Goal: Information Seeking & Learning: Learn about a topic

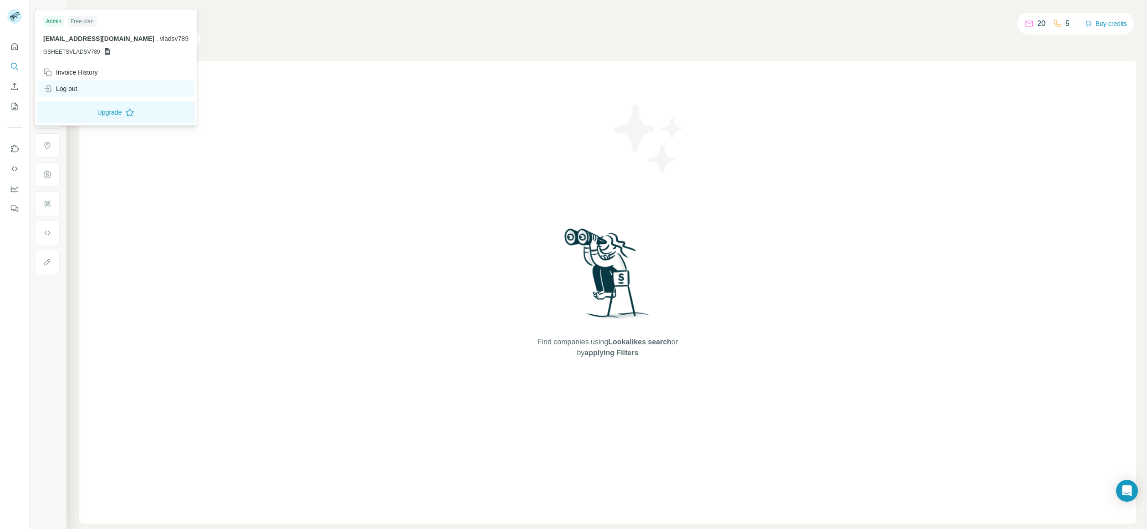
click at [76, 91] on div "Log out" at bounding box center [60, 88] width 34 height 9
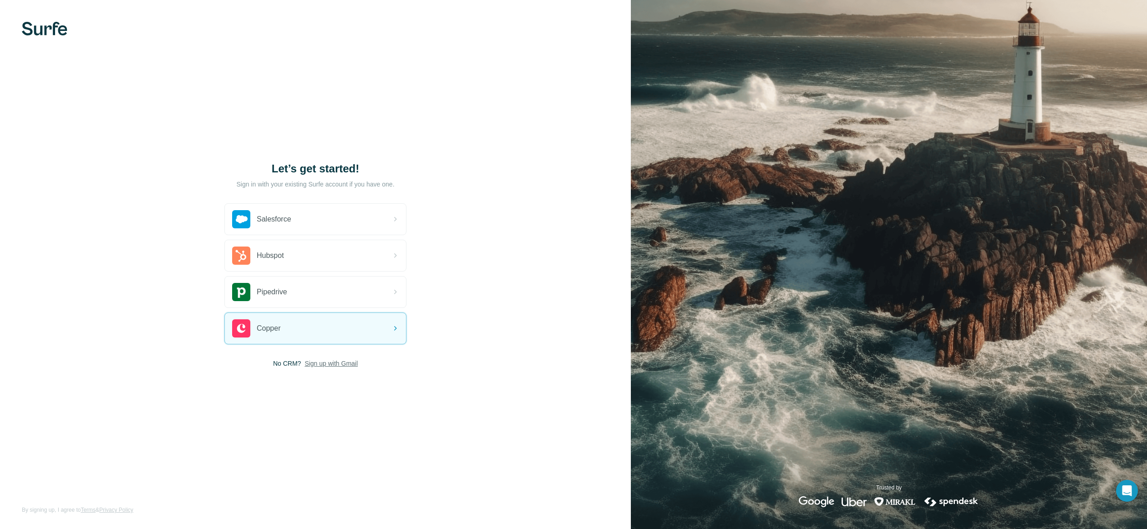
click at [333, 364] on span "Sign up with Gmail" at bounding box center [331, 363] width 53 height 9
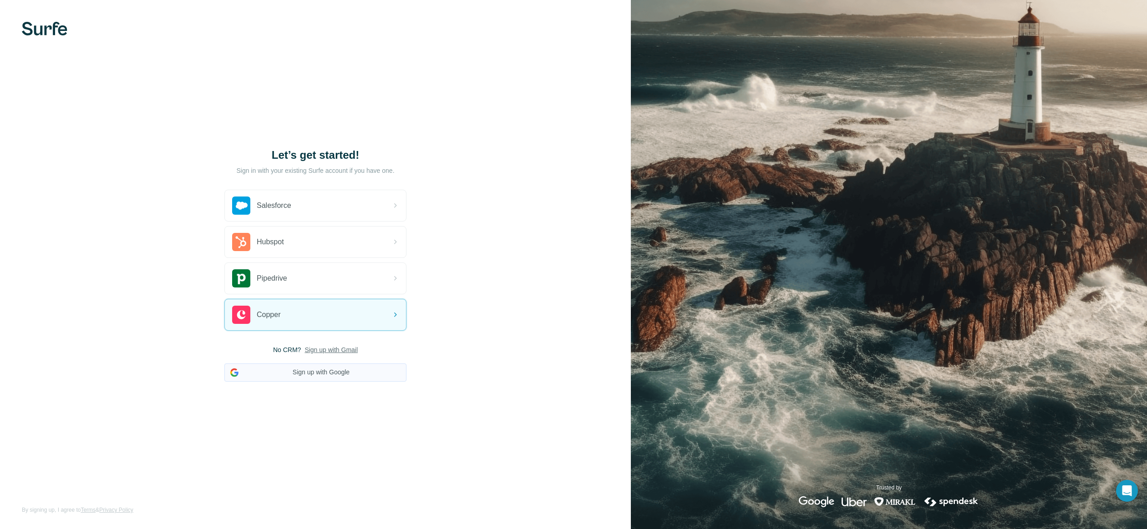
click at [322, 379] on button "Sign up with Google" at bounding box center [315, 373] width 182 height 18
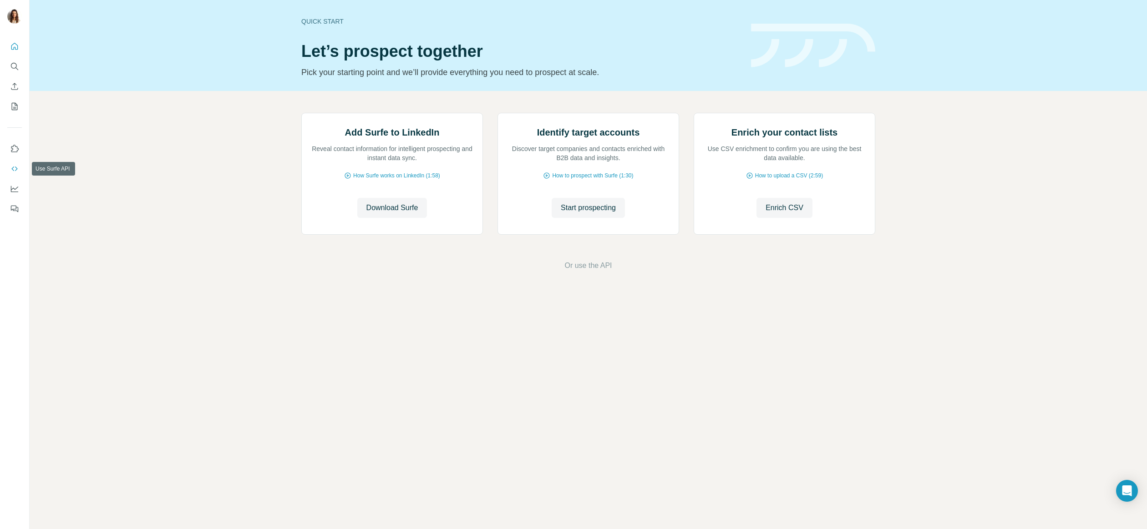
click at [13, 166] on icon "Use Surfe API" at bounding box center [14, 168] width 9 height 9
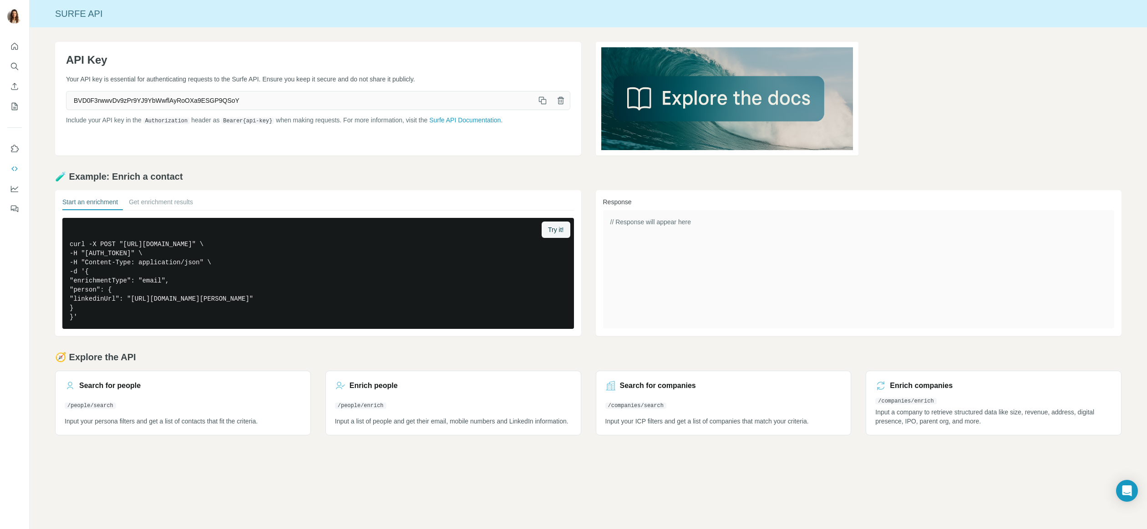
click at [448, 475] on div "Surfe API API Key Your API key is essential for authenticating requests to the …" at bounding box center [589, 264] width 1118 height 529
click at [548, 467] on div "Surfe API API Key Your API key is essential for authenticating requests to the …" at bounding box center [589, 264] width 1118 height 529
click at [575, 467] on div "Surfe API API Key Your API key is essential for authenticating requests to the …" at bounding box center [589, 264] width 1118 height 529
click at [593, 478] on div "Surfe API API Key Your API key is essential for authenticating requests to the …" at bounding box center [589, 264] width 1118 height 529
click at [590, 478] on div "Surfe API API Key Your API key is essential for authenticating requests to the …" at bounding box center [589, 264] width 1118 height 529
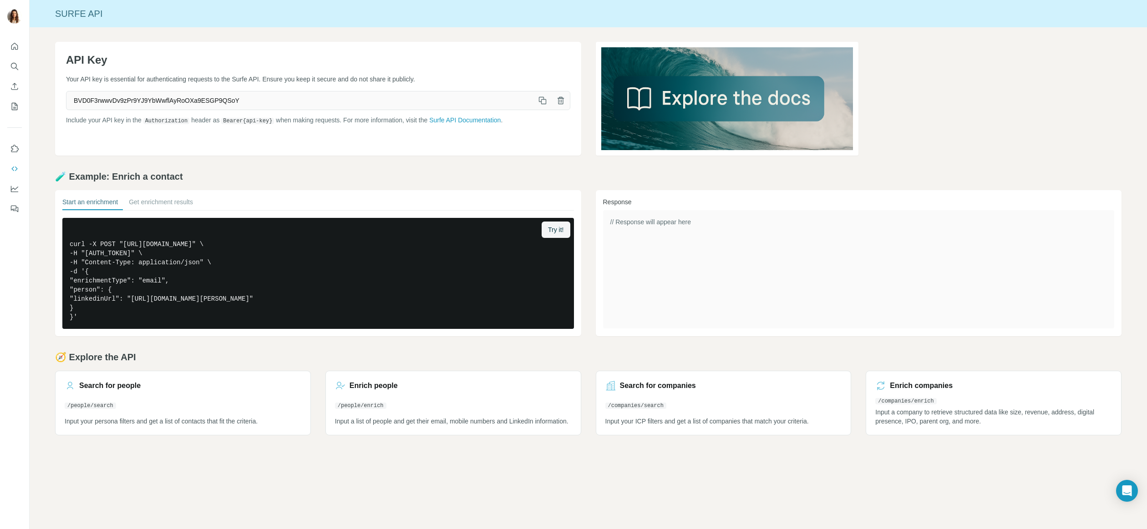
click at [579, 478] on div "Surfe API API Key Your API key is essential for authenticating requests to the …" at bounding box center [589, 264] width 1118 height 529
click at [591, 486] on div "Surfe API API Key Your API key is essential for authenticating requests to the …" at bounding box center [589, 264] width 1118 height 529
click at [590, 473] on div "Surfe API API Key Your API key is essential for authenticating requests to the …" at bounding box center [589, 264] width 1118 height 529
click at [588, 486] on div "Surfe API API Key Your API key is essential for authenticating requests to the …" at bounding box center [589, 264] width 1118 height 529
click at [588, 481] on div "Surfe API API Key Your API key is essential for authenticating requests to the …" at bounding box center [589, 264] width 1118 height 529
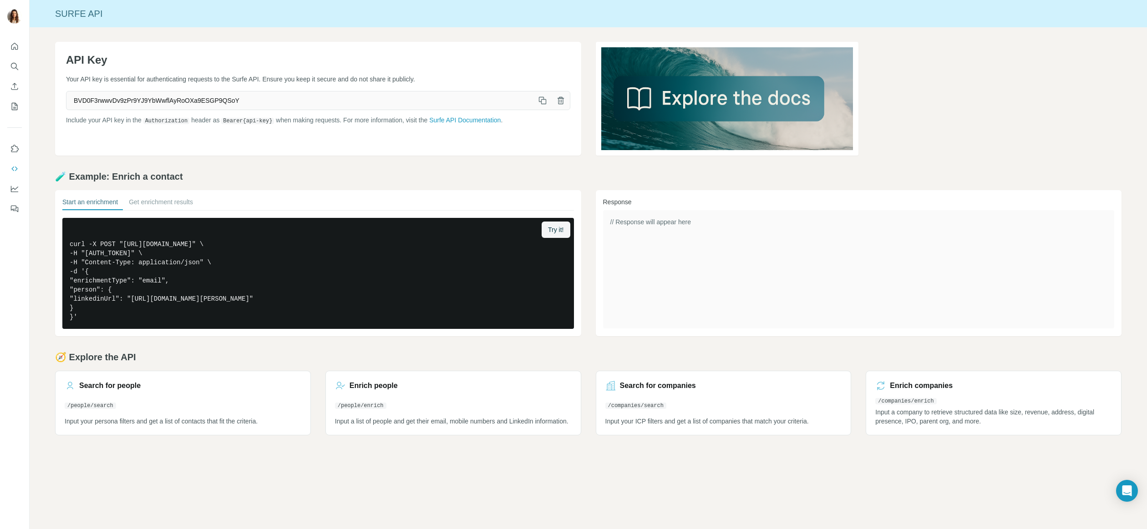
click at [591, 483] on div "Surfe API API Key Your API key is essential for authenticating requests to the …" at bounding box center [589, 264] width 1118 height 529
click at [588, 356] on h2 "🧭 Explore the API" at bounding box center [588, 357] width 1067 height 13
click at [314, 38] on div "API Key Your API key is essential for authenticating requests to the Surfe API.…" at bounding box center [589, 238] width 1118 height 423
click at [18, 189] on icon "Dashboard" at bounding box center [14, 188] width 9 height 9
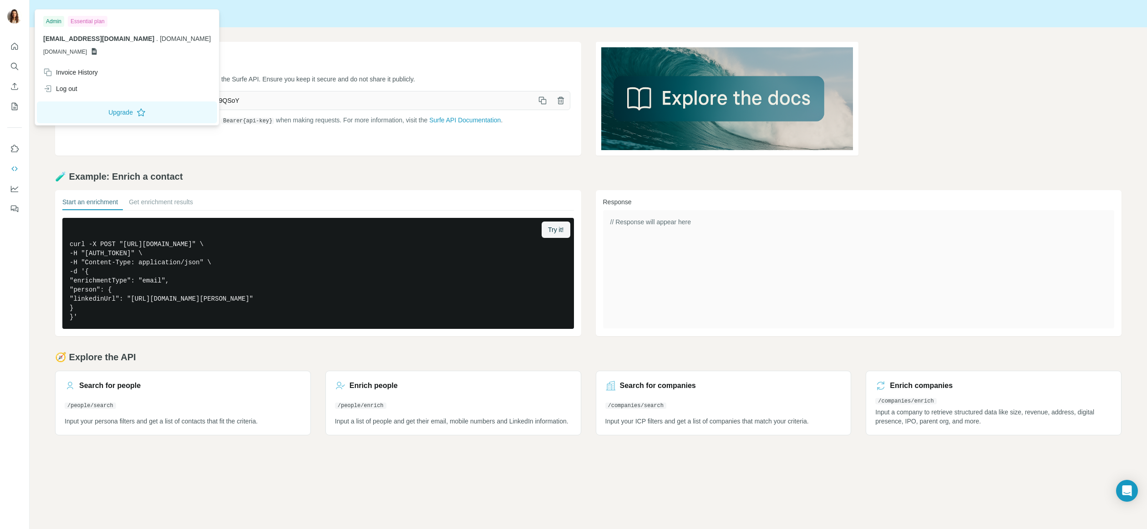
click at [10, 14] on img at bounding box center [14, 16] width 15 height 15
click at [68, 74] on div "Invoice History" at bounding box center [70, 72] width 55 height 9
click at [18, 61] on button "Search" at bounding box center [14, 66] width 15 height 16
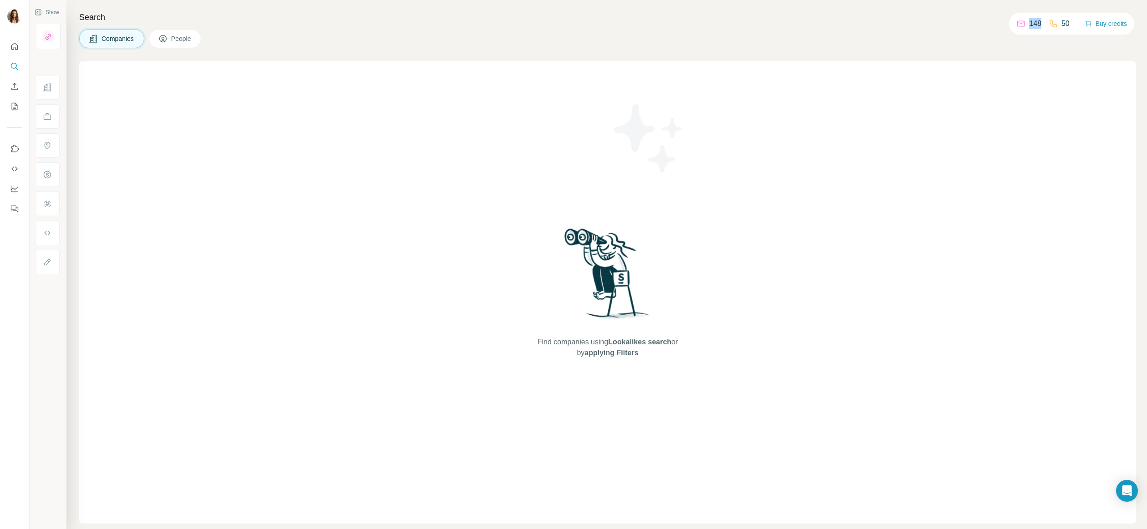
drag, startPoint x: 1023, startPoint y: 23, endPoint x: 1037, endPoint y: 23, distance: 14.6
click at [1037, 23] on div "148 50" at bounding box center [1043, 23] width 53 height 13
click at [1044, 26] on div "148 50" at bounding box center [1043, 23] width 53 height 13
drag, startPoint x: 1024, startPoint y: 24, endPoint x: 1040, endPoint y: 25, distance: 16.4
click at [1040, 25] on div "148 50" at bounding box center [1043, 23] width 53 height 13
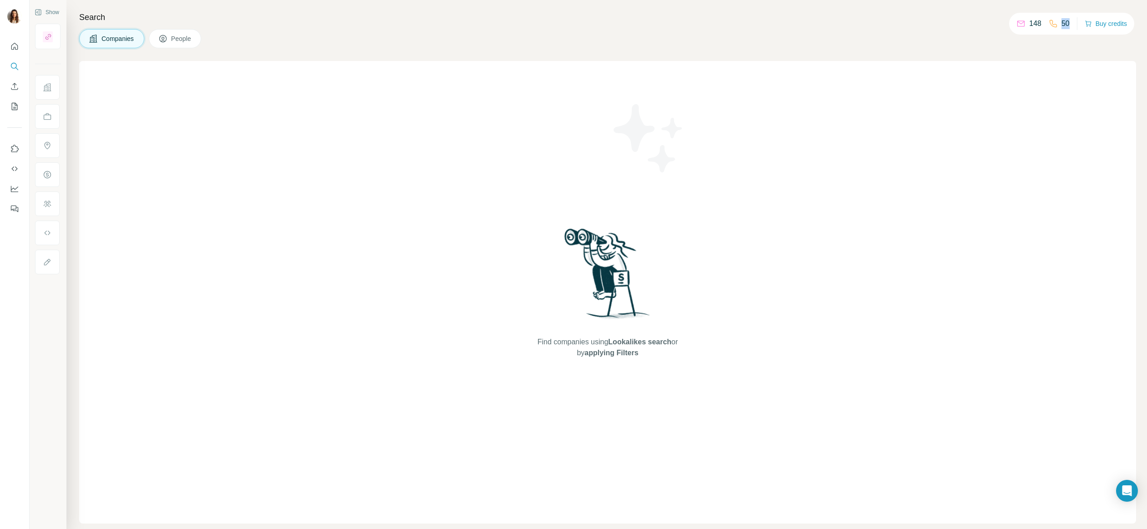
drag, startPoint x: 1057, startPoint y: 24, endPoint x: 1065, endPoint y: 23, distance: 8.2
click at [1065, 23] on div "50" at bounding box center [1059, 23] width 21 height 11
click at [1049, 23] on icon at bounding box center [1053, 23] width 9 height 9
click at [834, 17] on h4 "Search" at bounding box center [607, 17] width 1057 height 13
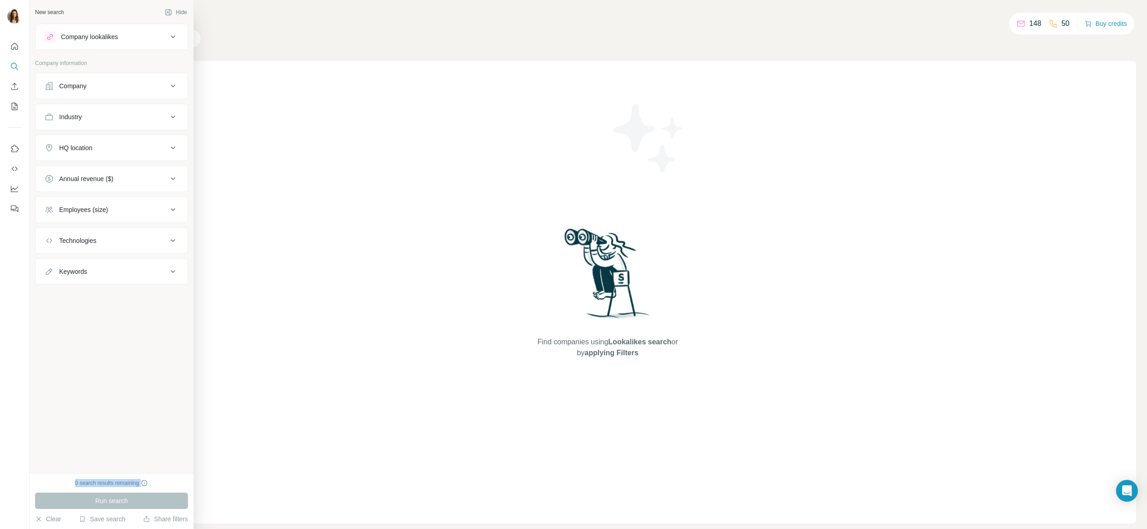
drag, startPoint x: 71, startPoint y: 483, endPoint x: 154, endPoint y: 489, distance: 83.5
click at [154, 489] on div "0 search results remaining Run search Clear Save search Share filters" at bounding box center [112, 501] width 164 height 56
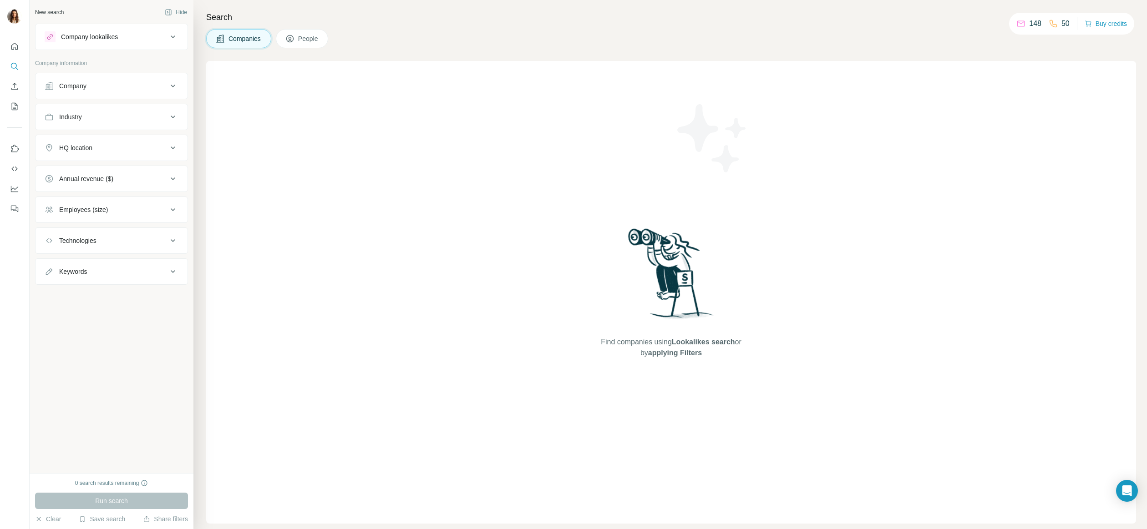
click at [102, 445] on div "New search Hide Company lookalikes Company information Company Industry HQ loca…" at bounding box center [112, 236] width 164 height 473
click at [72, 483] on div "0 search results remaining" at bounding box center [111, 483] width 153 height 8
drag, startPoint x: 58, startPoint y: 483, endPoint x: 140, endPoint y: 486, distance: 82.0
click at [140, 486] on div "0 search results remaining" at bounding box center [111, 483] width 153 height 8
click at [164, 483] on div "0 search results remaining" at bounding box center [111, 483] width 153 height 8
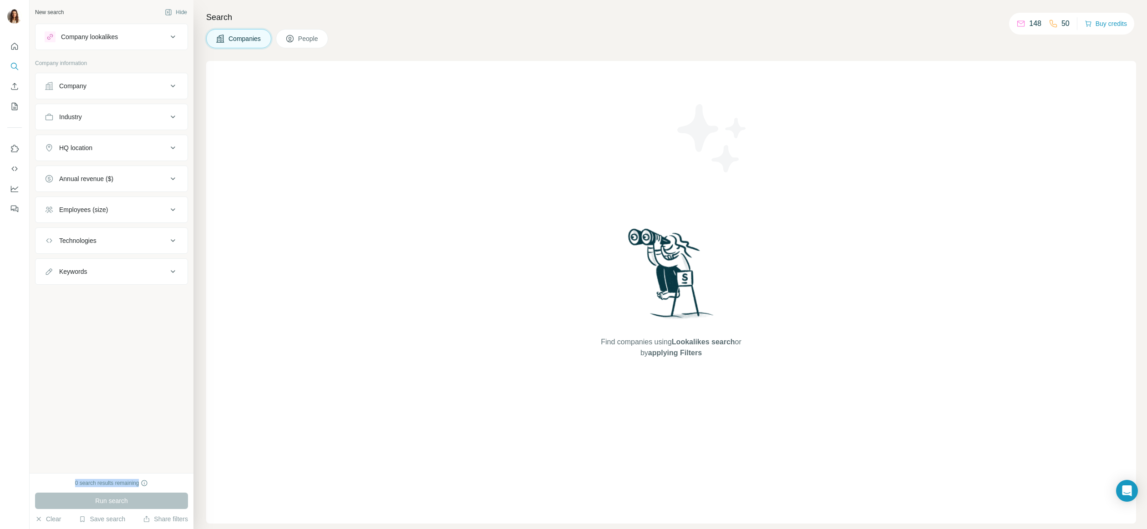
drag, startPoint x: 141, startPoint y: 483, endPoint x: 68, endPoint y: 483, distance: 72.4
click at [68, 483] on div "0 search results remaining" at bounding box center [111, 483] width 153 height 8
click at [60, 481] on div "0 search results remaining" at bounding box center [111, 483] width 153 height 8
drag, startPoint x: 68, startPoint y: 483, endPoint x: 141, endPoint y: 483, distance: 72.4
click at [141, 483] on div "0 search results remaining" at bounding box center [111, 483] width 153 height 8
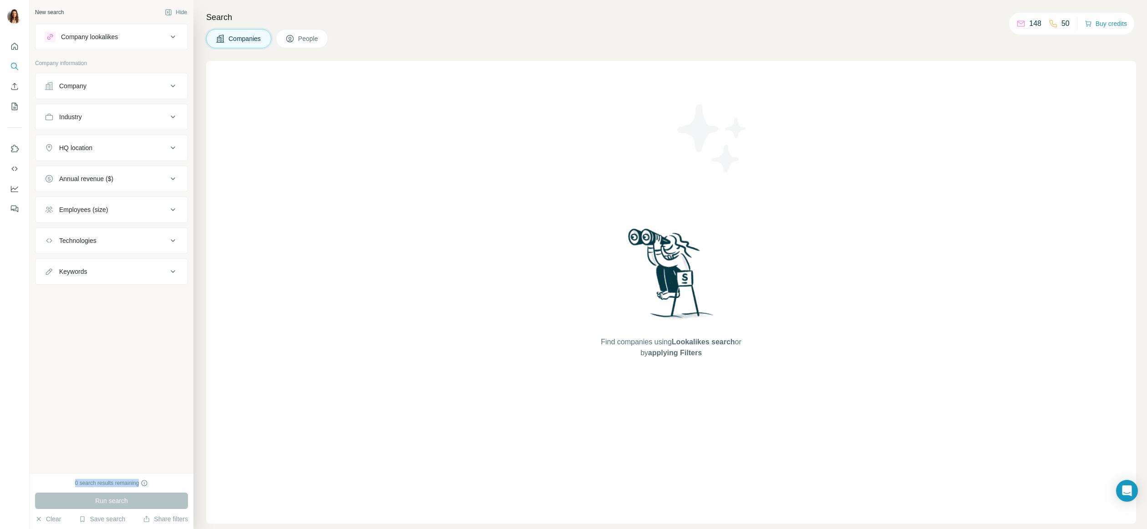
click at [87, 484] on div "0 search results remaining" at bounding box center [111, 483] width 73 height 8
drag, startPoint x: 66, startPoint y: 481, endPoint x: 141, endPoint y: 485, distance: 74.8
click at [141, 485] on div "0 search results remaining" at bounding box center [111, 483] width 153 height 8
click at [69, 484] on div "0 search results remaining" at bounding box center [111, 483] width 153 height 8
drag, startPoint x: 66, startPoint y: 483, endPoint x: 156, endPoint y: 483, distance: 89.2
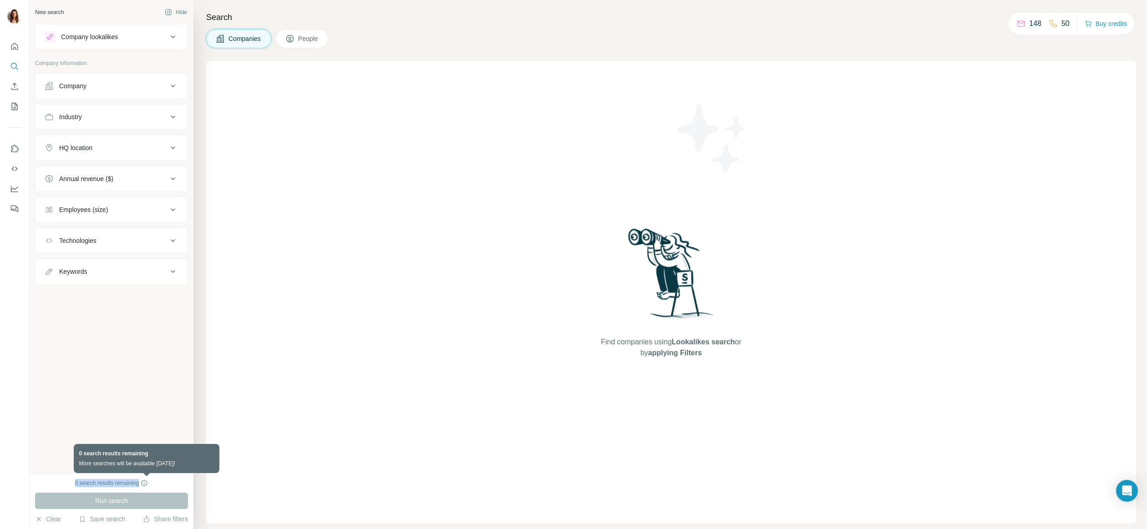
click at [156, 483] on div "0 search results remaining" at bounding box center [111, 483] width 153 height 8
click at [157, 483] on div "0 search results remaining" at bounding box center [111, 483] width 153 height 8
drag, startPoint x: 161, startPoint y: 483, endPoint x: 65, endPoint y: 483, distance: 96.1
click at [65, 483] on div "0 search results remaining" at bounding box center [111, 483] width 153 height 8
click at [62, 483] on div "0 search results remaining" at bounding box center [111, 483] width 153 height 8
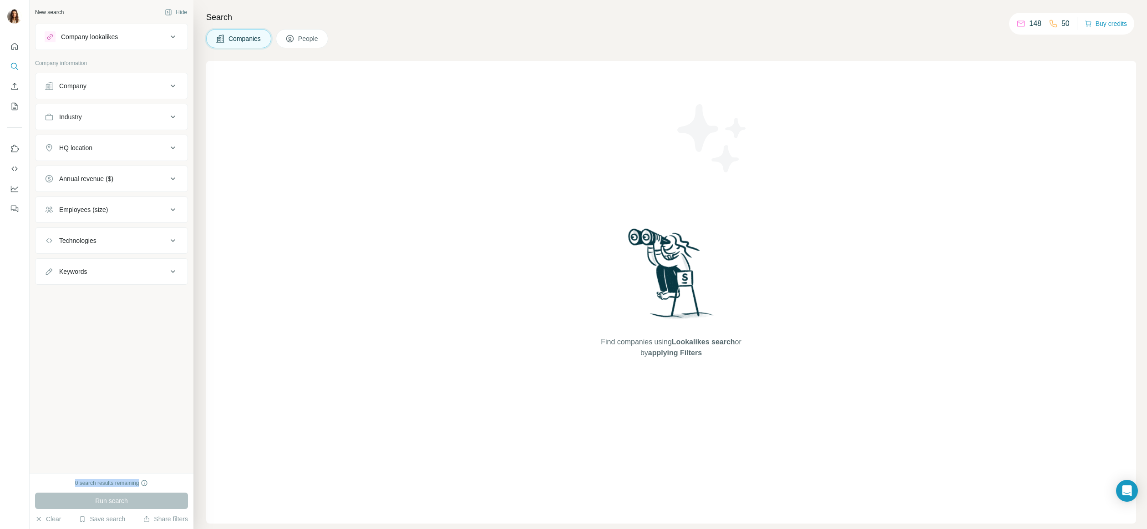
drag, startPoint x: 66, startPoint y: 479, endPoint x: 162, endPoint y: 483, distance: 96.6
click at [162, 483] on div "0 search results remaining" at bounding box center [111, 483] width 153 height 8
click at [164, 482] on div "0 search results remaining" at bounding box center [111, 483] width 153 height 8
drag, startPoint x: 164, startPoint y: 482, endPoint x: 46, endPoint y: 479, distance: 118.4
click at [46, 479] on div "0 search results remaining" at bounding box center [111, 483] width 153 height 8
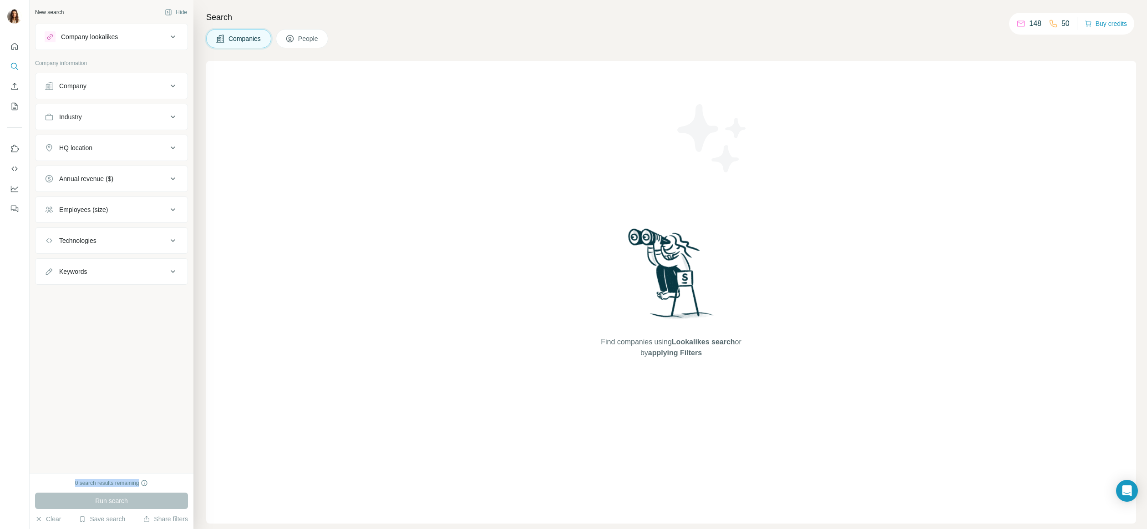
click at [56, 481] on div "0 search results remaining" at bounding box center [111, 483] width 153 height 8
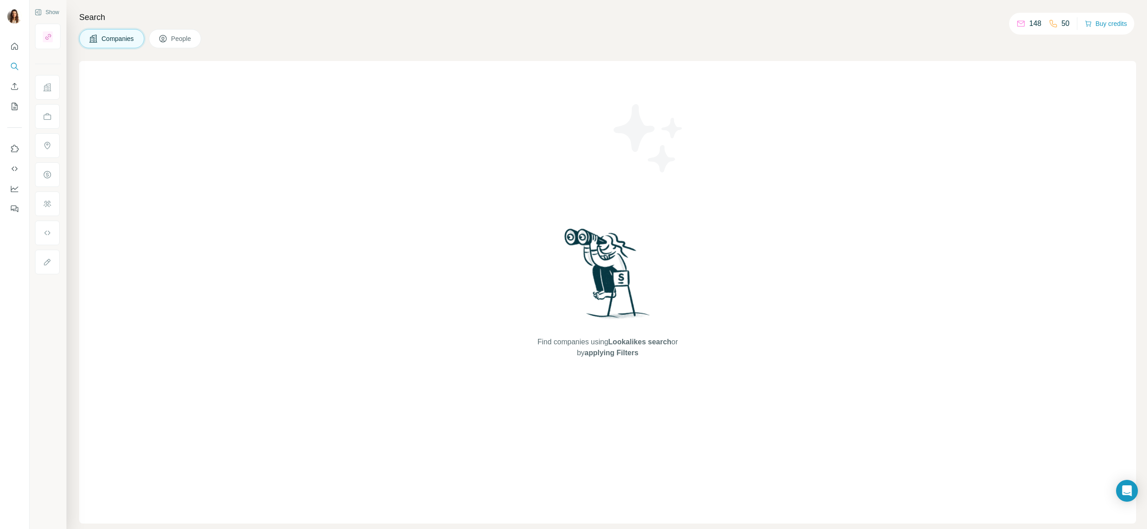
click at [308, 133] on div "Find companies using Lookalikes search or by applying Filters" at bounding box center [607, 292] width 1057 height 463
